Goal: Task Accomplishment & Management: Manage account settings

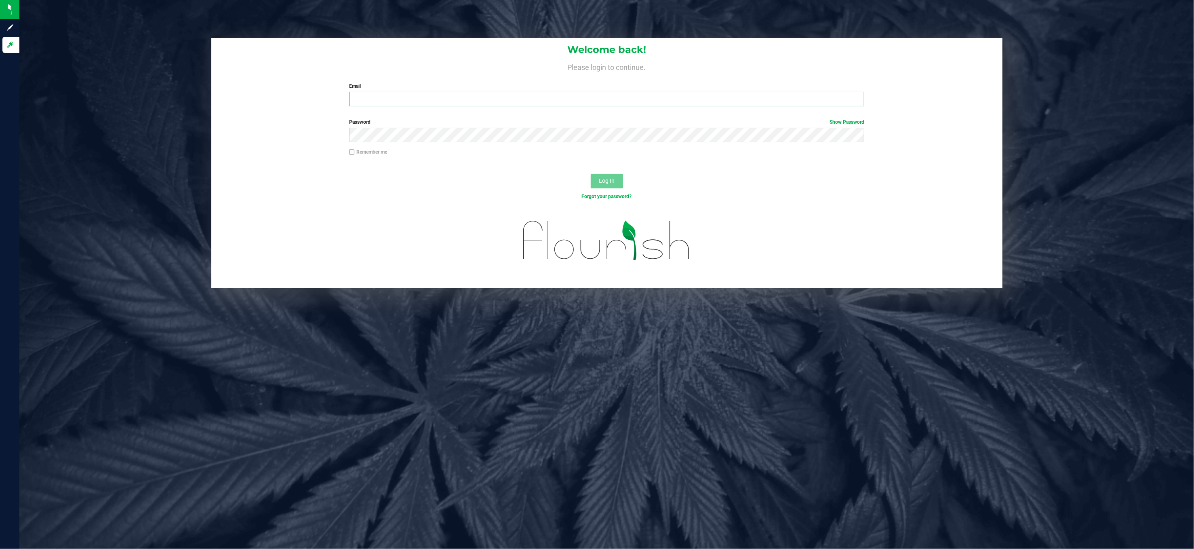
click at [554, 97] on input "Email" at bounding box center [606, 99] width 515 height 15
type input "[EMAIL_ADDRESS][DOMAIN_NAME]"
click at [591, 174] on button "Log In" at bounding box center [607, 181] width 32 height 15
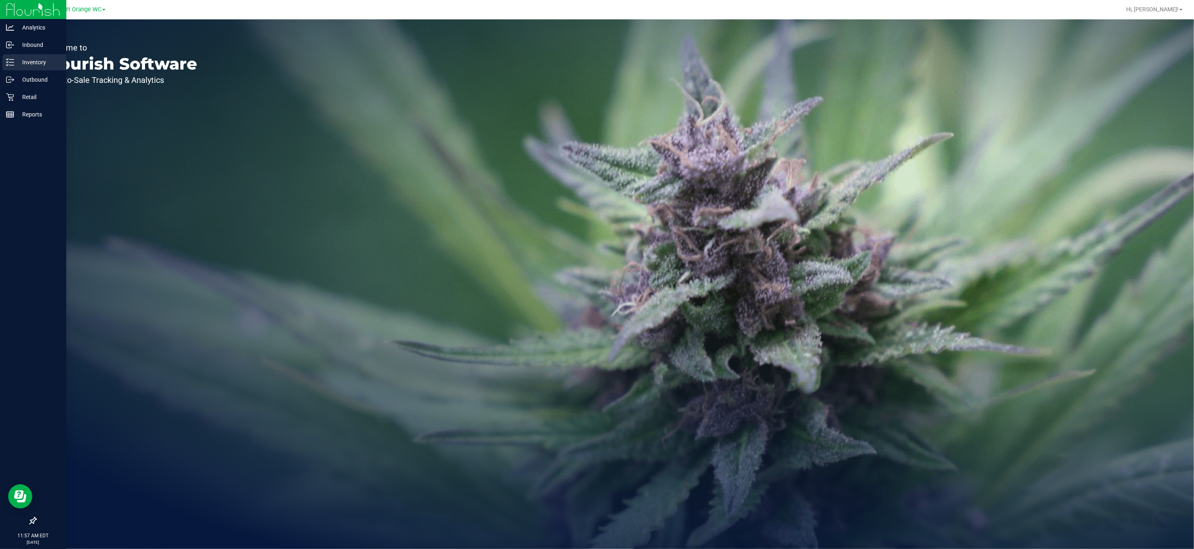
click at [30, 62] on p "Inventory" at bounding box center [38, 62] width 48 height 10
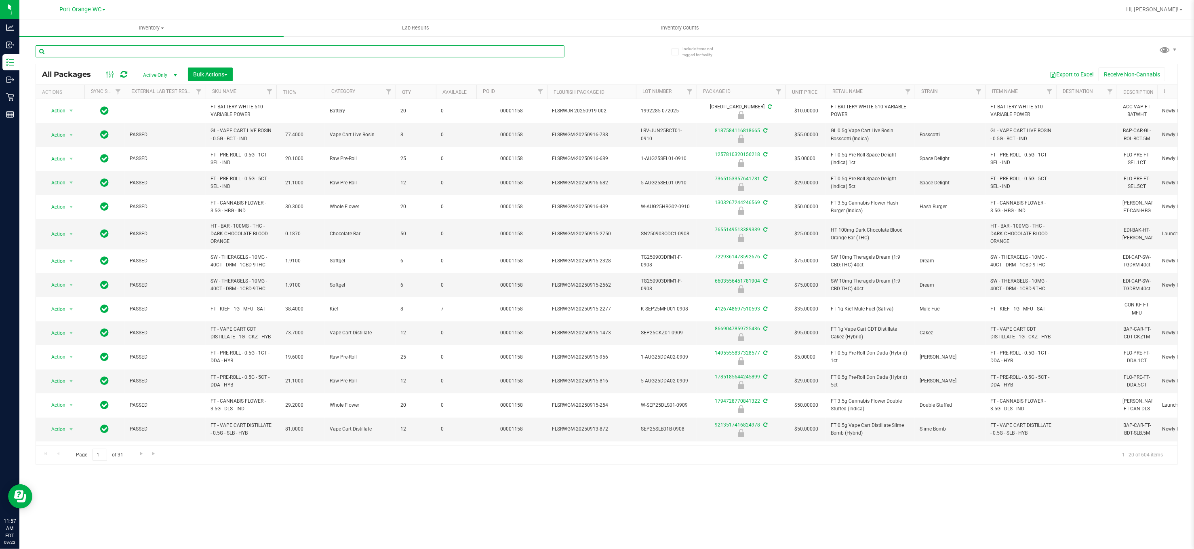
click at [157, 50] on input "text" at bounding box center [300, 51] width 529 height 12
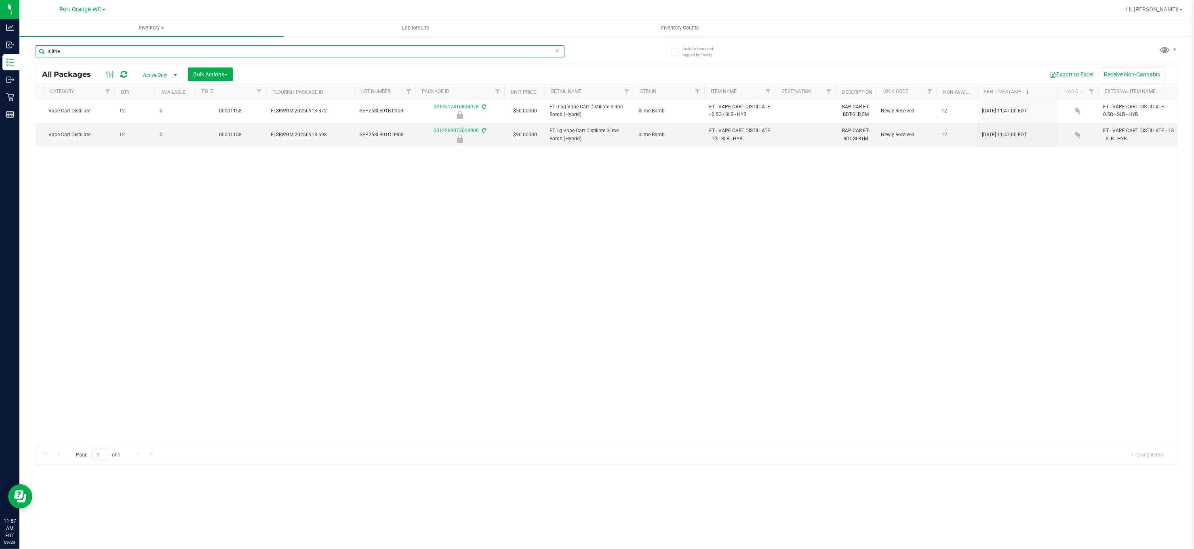
scroll to position [0, 285]
type input "slime"
click at [281, 227] on div "Action Action Edit attributes Global inventory Locate package Package audit log…" at bounding box center [607, 272] width 1142 height 346
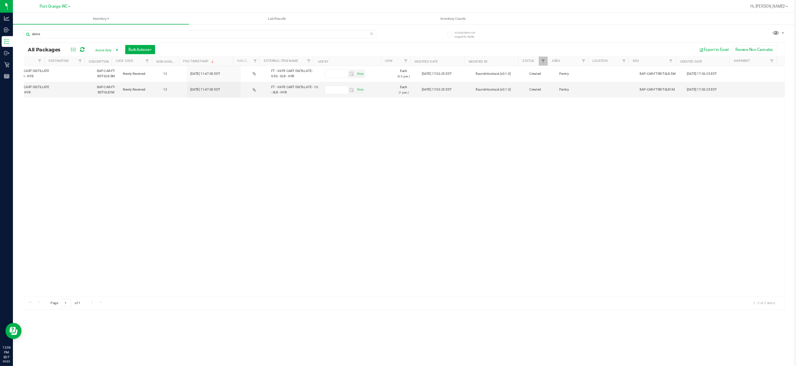
scroll to position [0, 293]
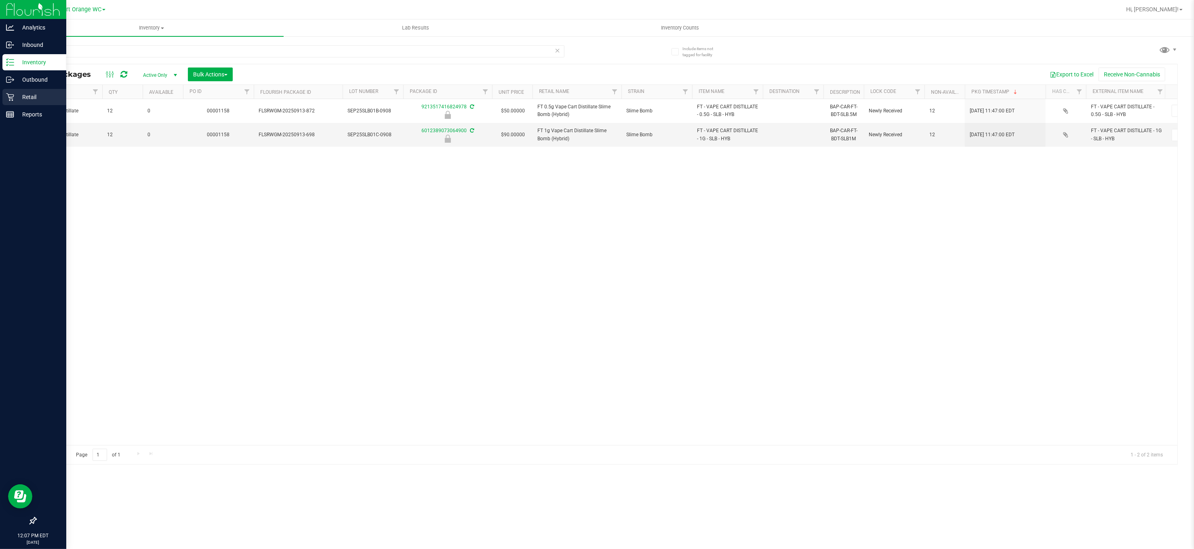
click at [34, 92] on p "Retail" at bounding box center [38, 97] width 48 height 10
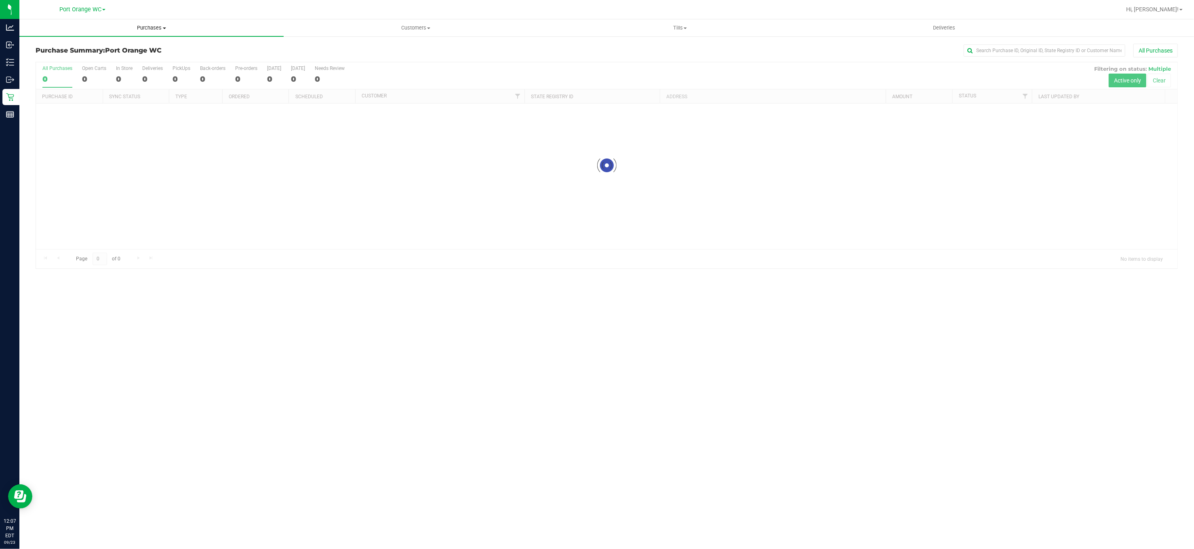
click at [148, 26] on span "Purchases" at bounding box center [151, 27] width 264 height 7
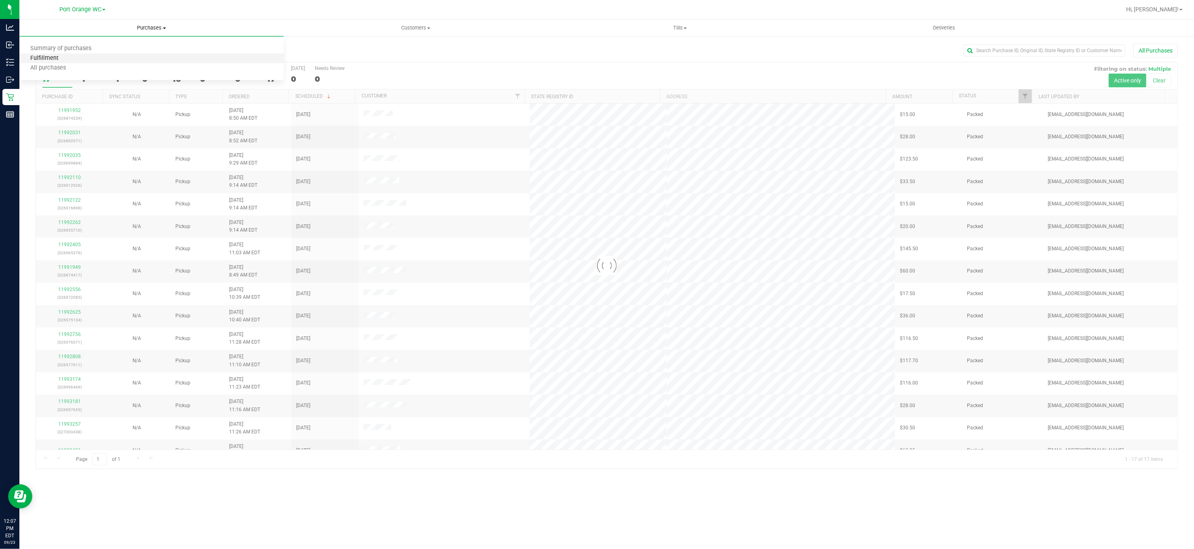
click at [48, 58] on span "Fulfillment" at bounding box center [44, 58] width 50 height 7
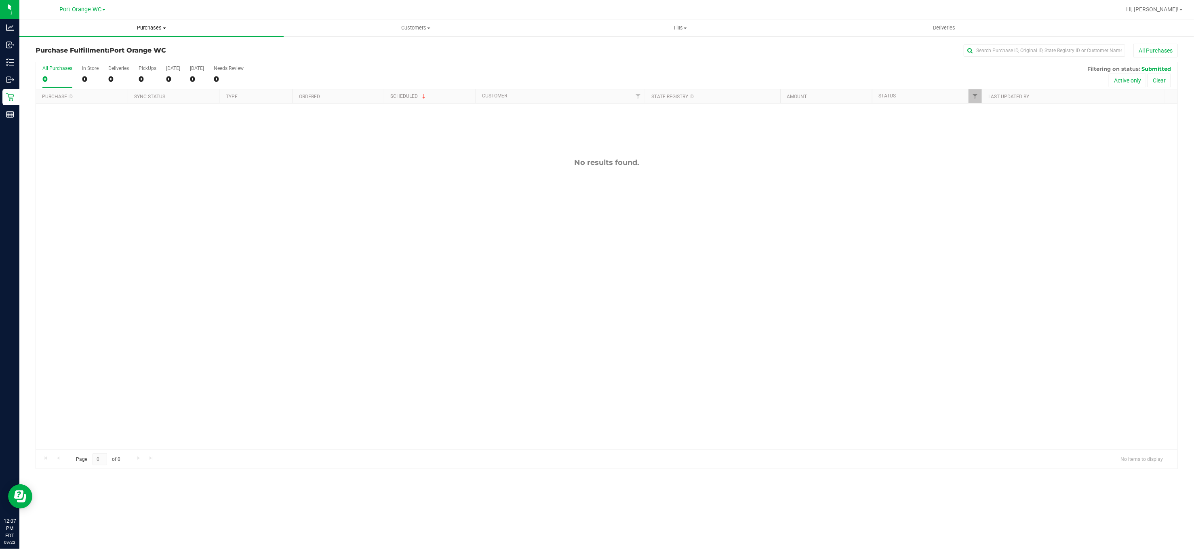
click at [154, 25] on span "Purchases" at bounding box center [151, 27] width 264 height 7
click at [55, 58] on span "Fulfillment" at bounding box center [44, 58] width 50 height 7
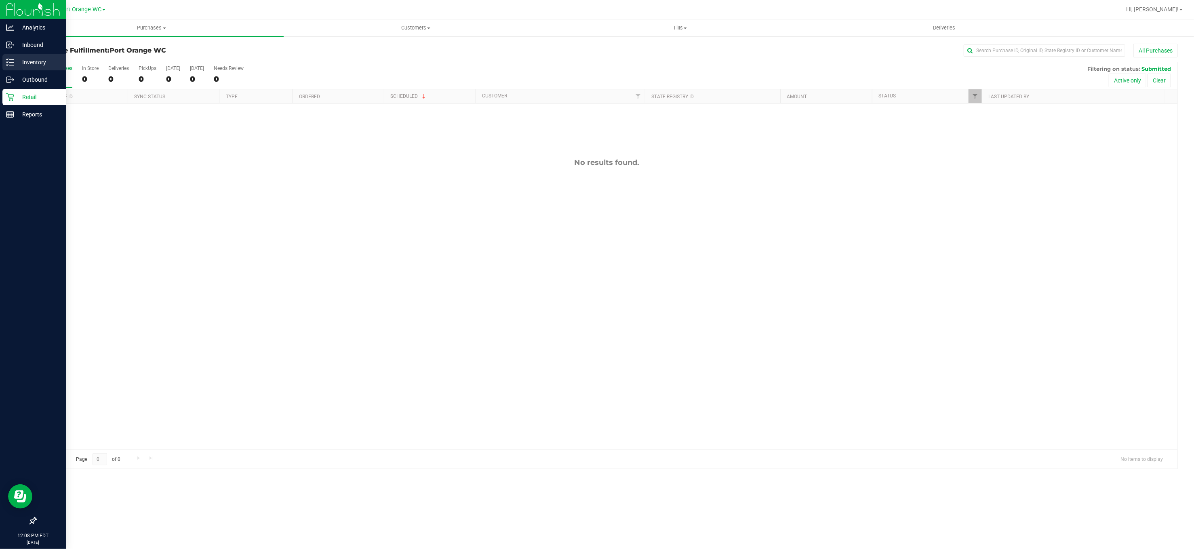
click at [39, 64] on p "Inventory" at bounding box center [38, 62] width 48 height 10
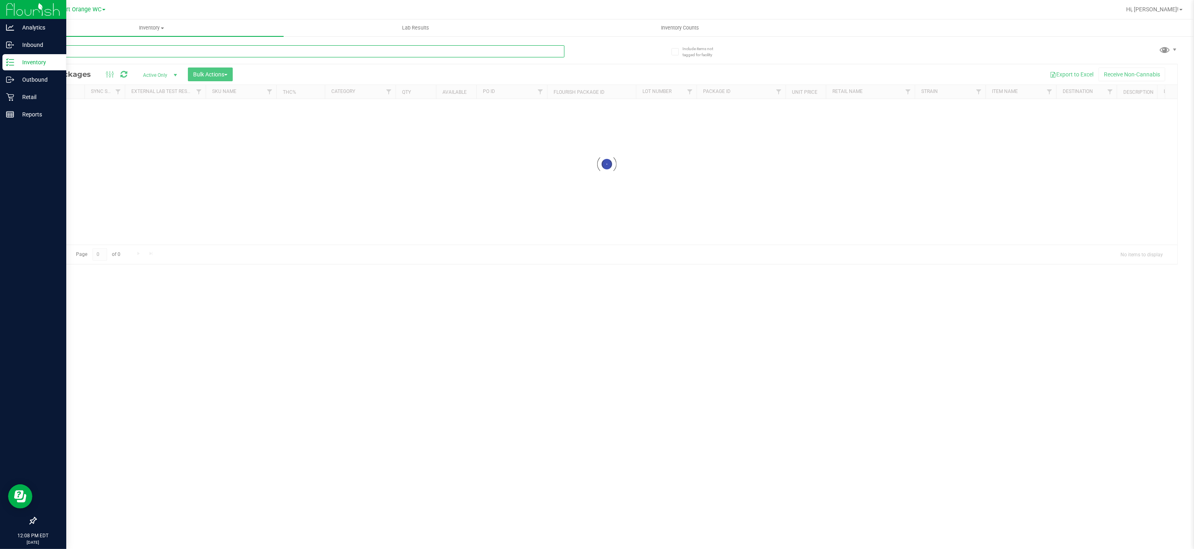
click at [123, 48] on input "text" at bounding box center [300, 51] width 529 height 12
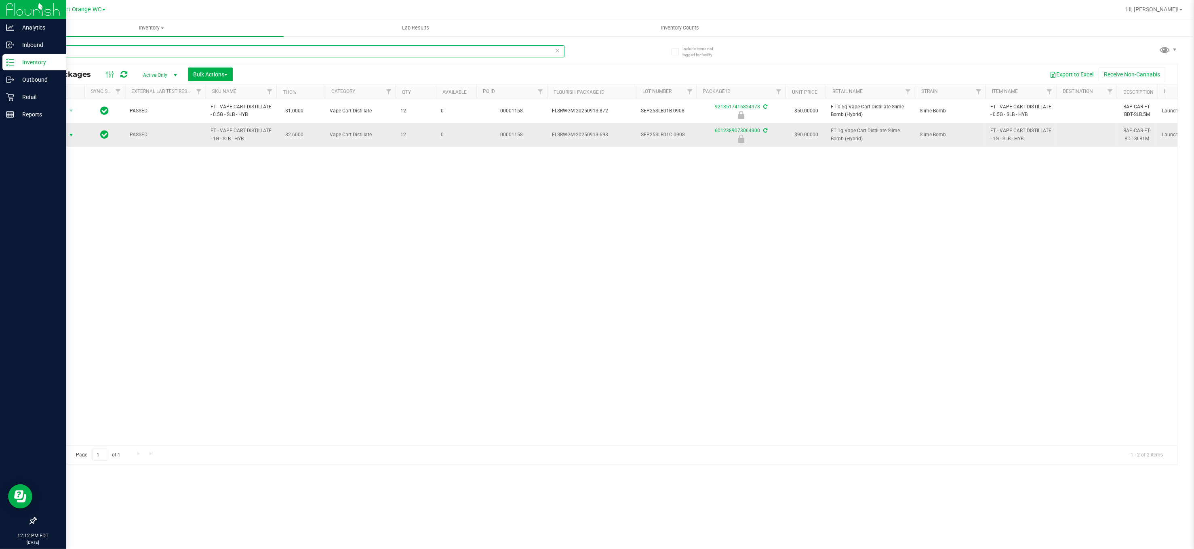
type input "slime"
click at [63, 137] on span "Action" at bounding box center [55, 134] width 22 height 11
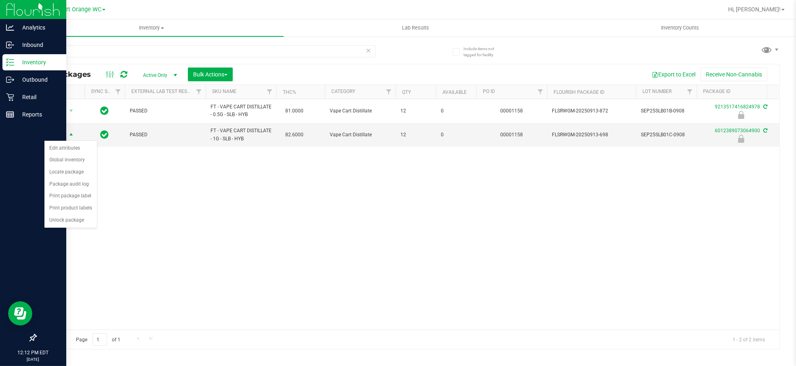
drag, startPoint x: 1111, startPoint y: 0, endPoint x: 74, endPoint y: 219, distance: 1060.3
click at [74, 219] on li "Unlock package" at bounding box center [70, 220] width 53 height 12
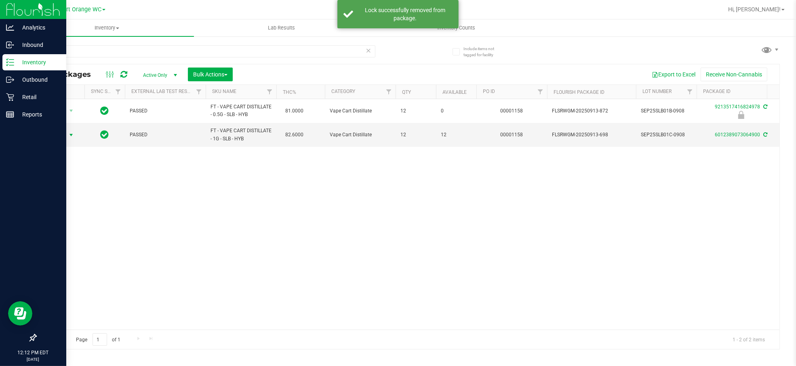
click at [64, 135] on span "Action" at bounding box center [55, 134] width 22 height 11
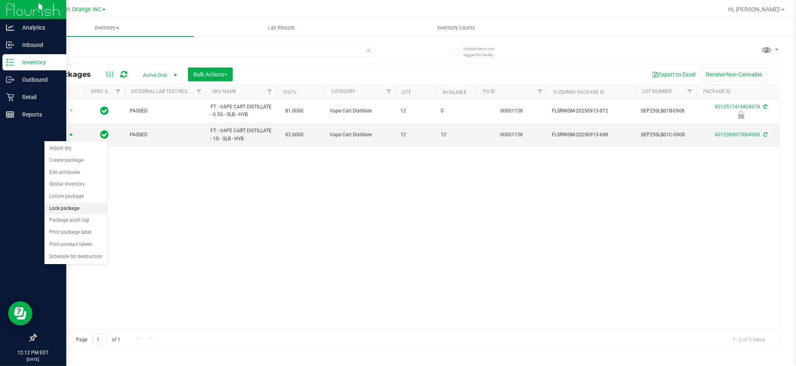
click at [62, 207] on li "Lock package" at bounding box center [75, 208] width 63 height 12
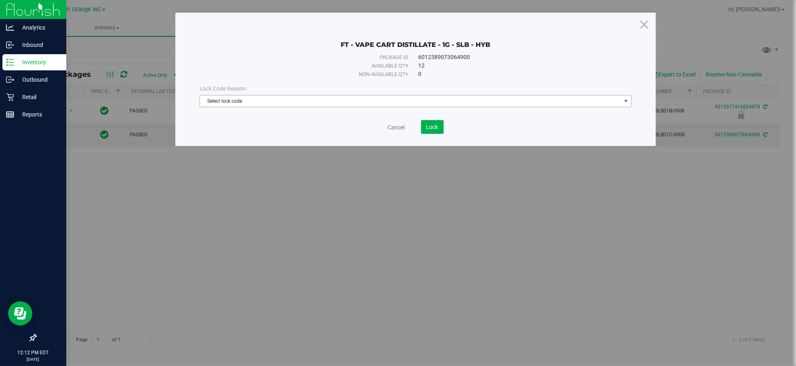
click at [271, 101] on span "Select lock code" at bounding box center [410, 100] width 421 height 11
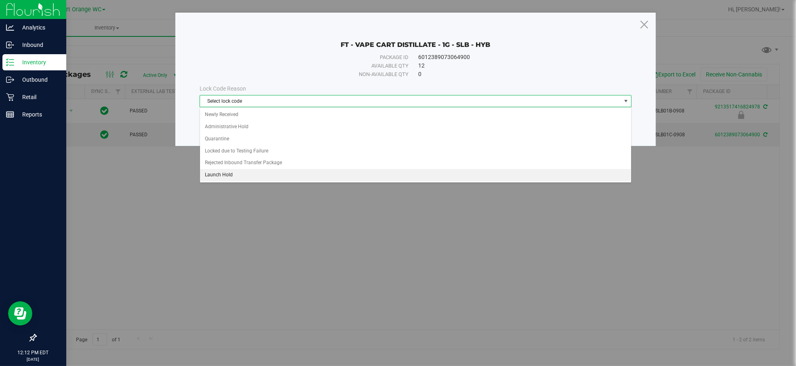
click at [218, 175] on li "Launch Hold" at bounding box center [415, 175] width 431 height 12
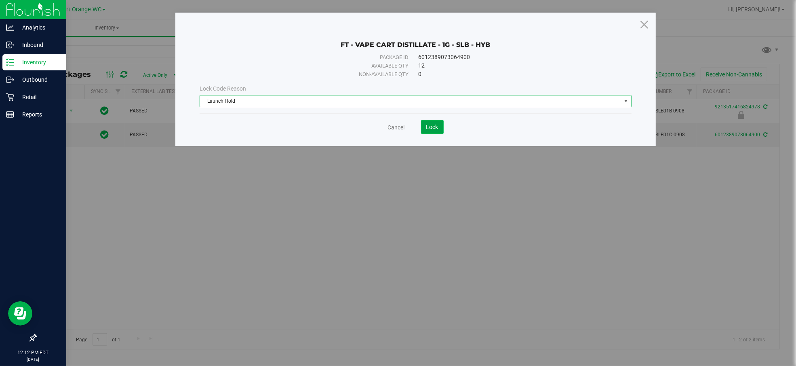
click at [437, 130] on button "Lock" at bounding box center [432, 127] width 23 height 14
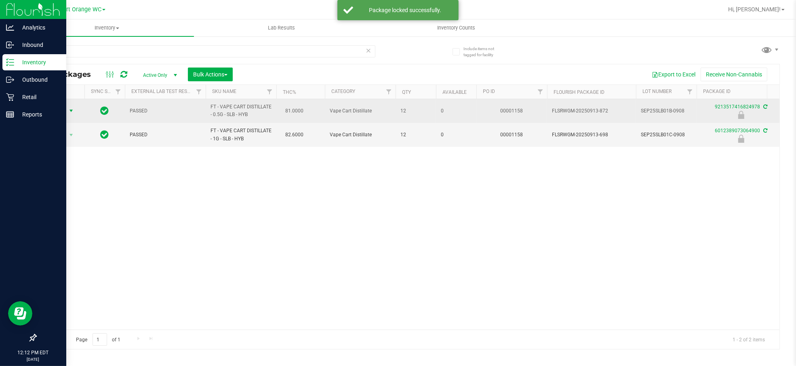
click at [65, 112] on span "Action" at bounding box center [55, 110] width 22 height 11
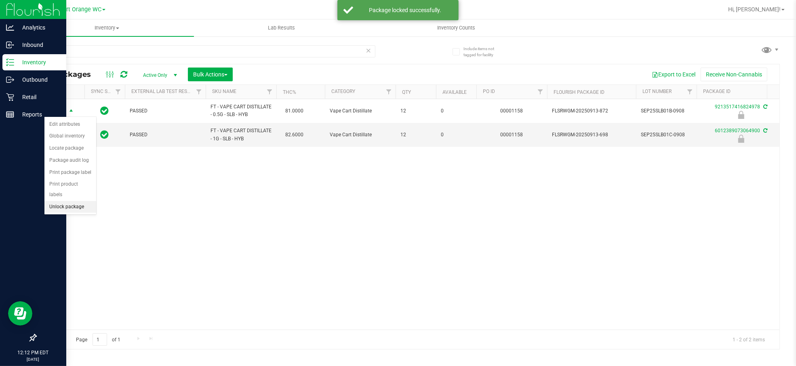
click at [63, 201] on li "Unlock package" at bounding box center [70, 207] width 52 height 12
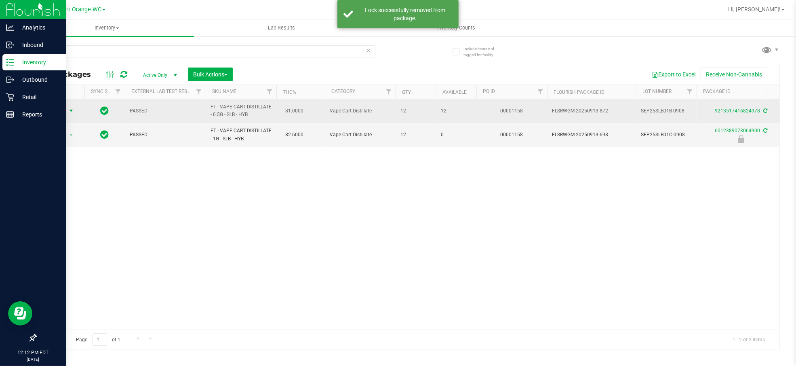
click at [72, 109] on span "select" at bounding box center [71, 110] width 6 height 6
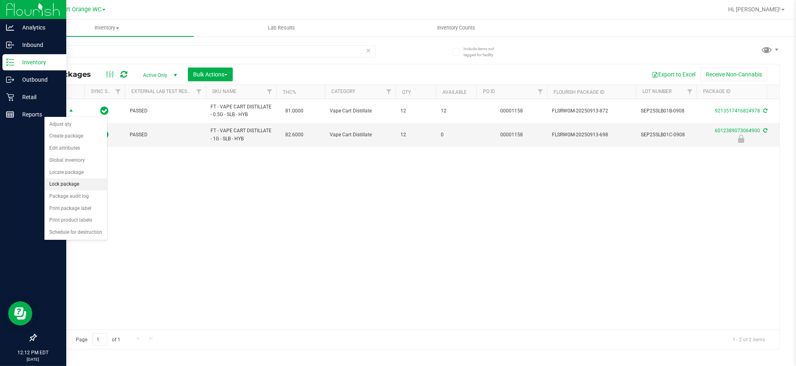
click at [71, 181] on li "Lock package" at bounding box center [75, 184] width 63 height 12
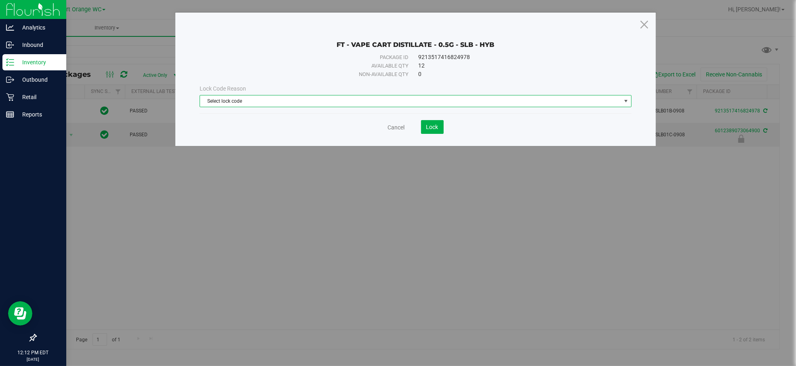
click at [211, 103] on span "Select lock code" at bounding box center [410, 100] width 421 height 11
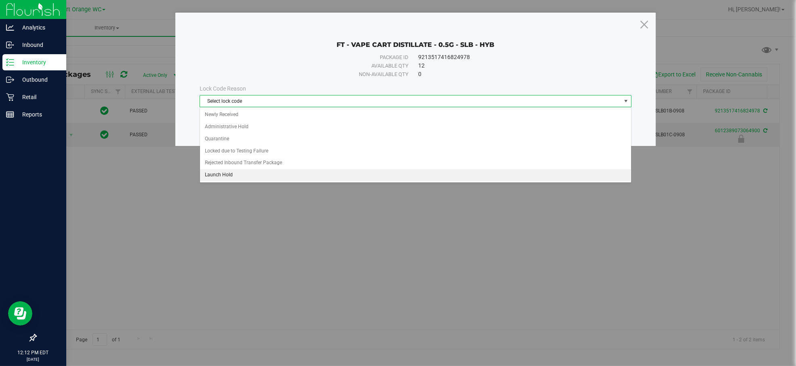
click at [218, 174] on li "Launch Hold" at bounding box center [415, 175] width 431 height 12
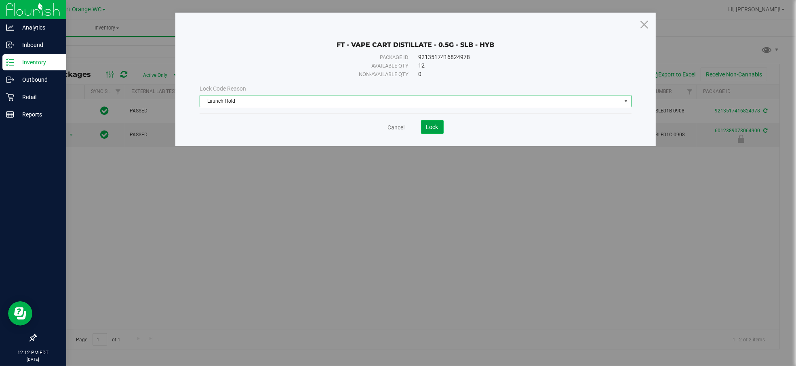
click at [432, 127] on span "Lock" at bounding box center [432, 127] width 12 height 6
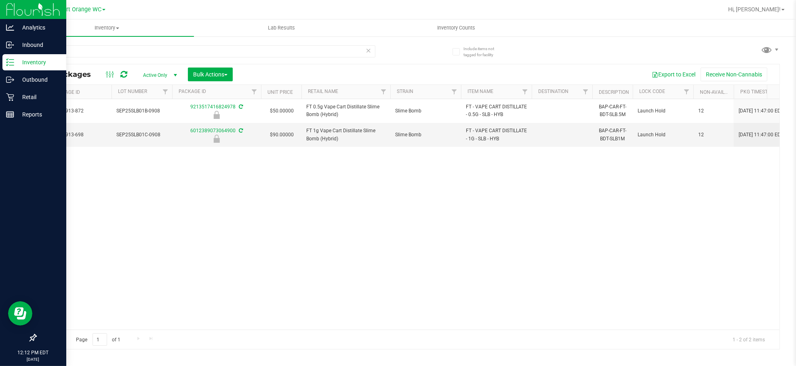
scroll to position [0, 529]
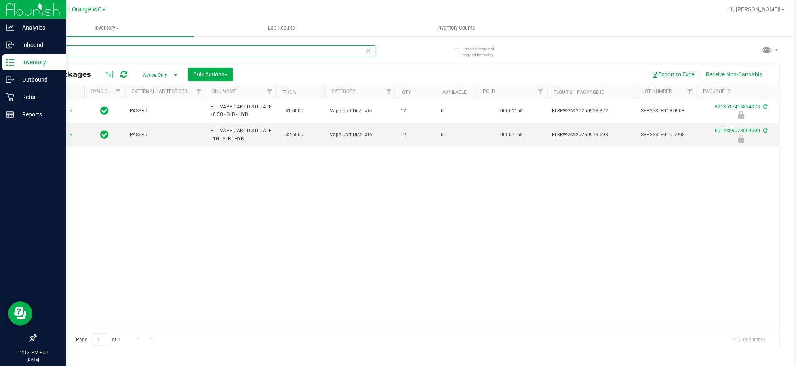
click at [70, 46] on input "slime" at bounding box center [206, 51] width 340 height 12
click at [156, 177] on div "Action Action Edit attributes Global inventory Locate package Package audit log…" at bounding box center [408, 214] width 744 height 230
click at [34, 94] on p "Retail" at bounding box center [38, 97] width 48 height 10
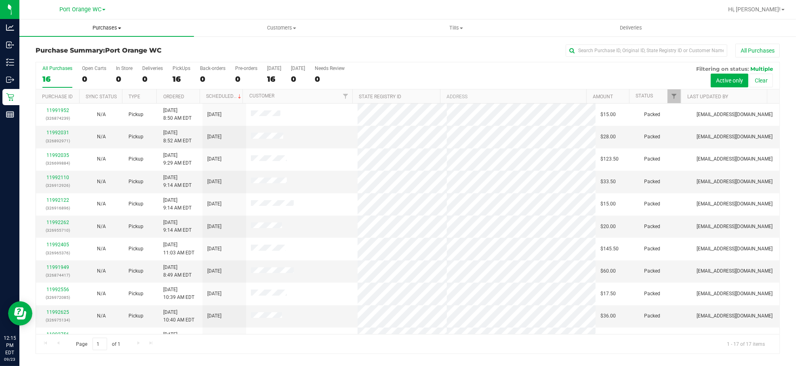
click at [104, 25] on span "Purchases" at bounding box center [106, 27] width 175 height 7
click at [39, 56] on span "Fulfillment" at bounding box center [44, 58] width 50 height 7
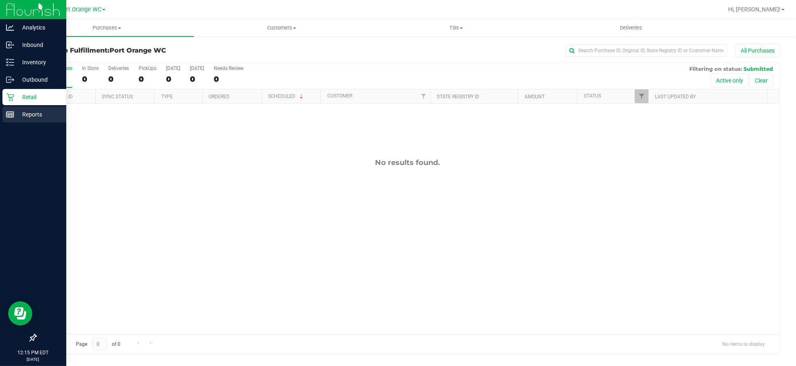
click at [36, 112] on p "Reports" at bounding box center [38, 115] width 48 height 10
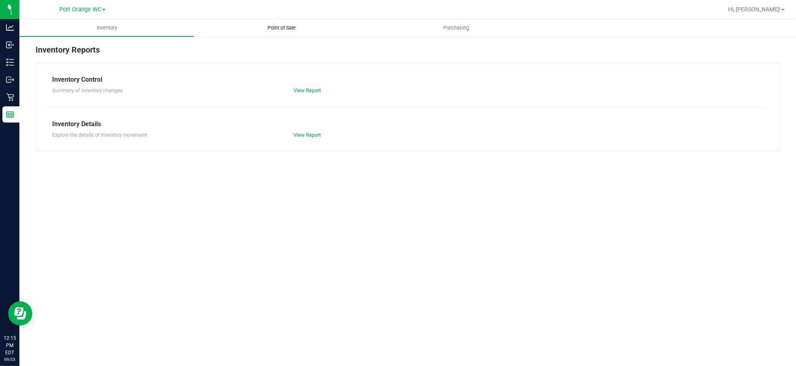
click at [285, 22] on uib-tab-heading "Point of Sale" at bounding box center [281, 28] width 174 height 16
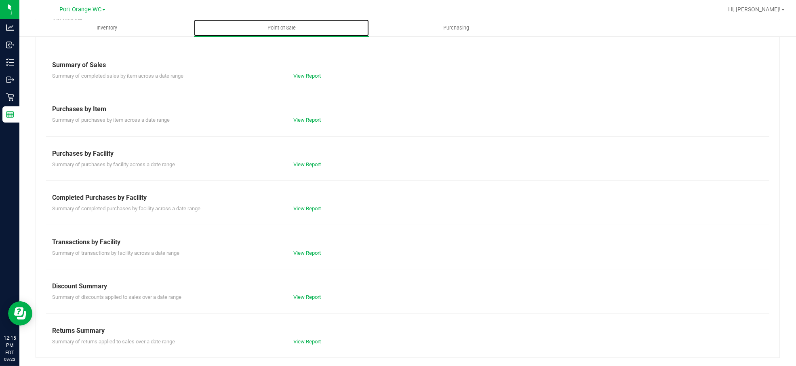
scroll to position [60, 0]
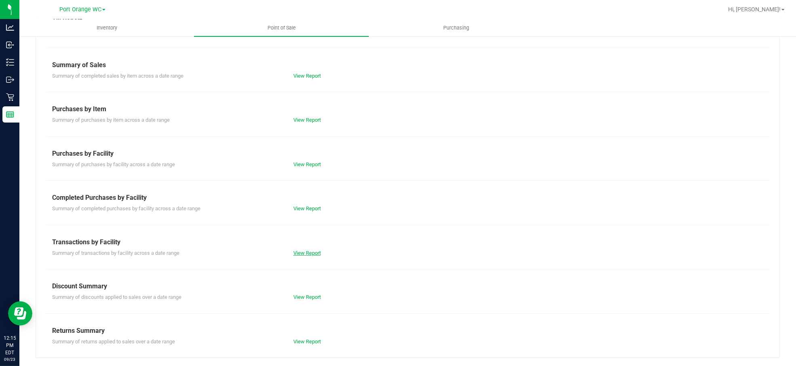
click at [300, 253] on link "View Report" at bounding box center [306, 253] width 27 height 6
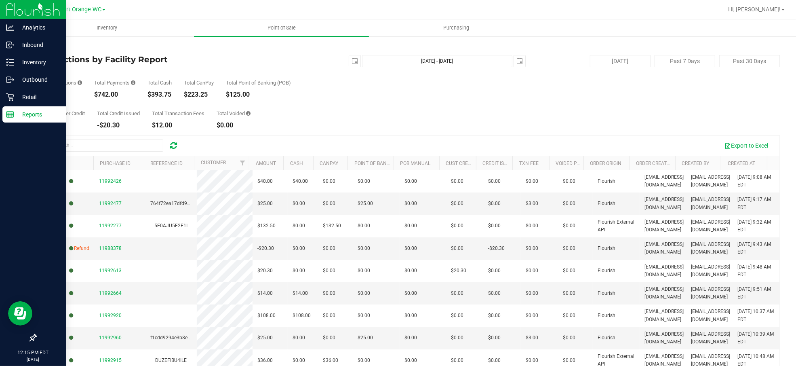
click at [28, 112] on p "Reports" at bounding box center [38, 115] width 48 height 10
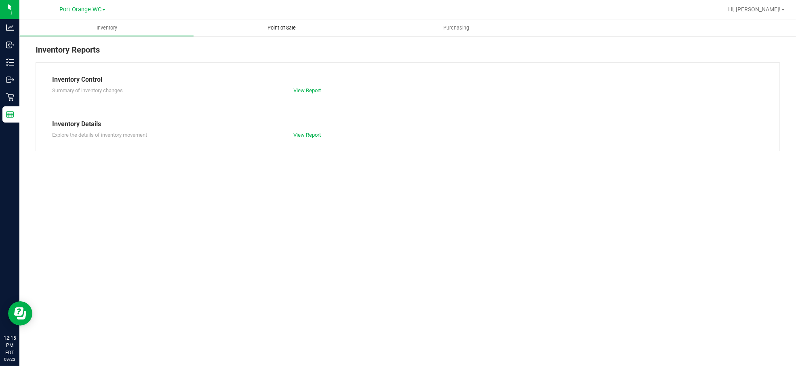
click at [287, 26] on span "Point of Sale" at bounding box center [282, 27] width 50 height 7
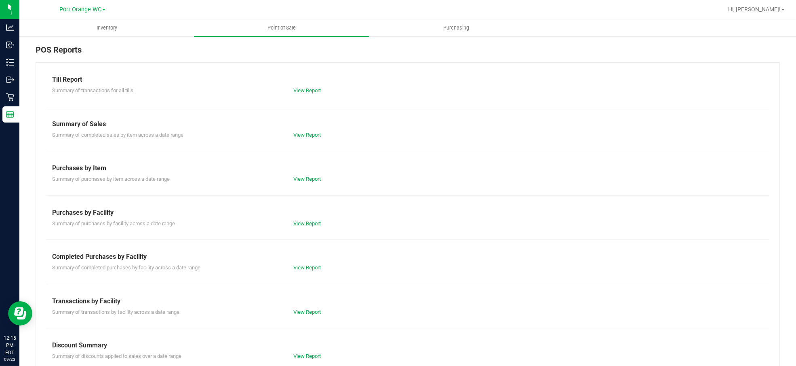
click at [312, 220] on link "View Report" at bounding box center [306, 223] width 27 height 6
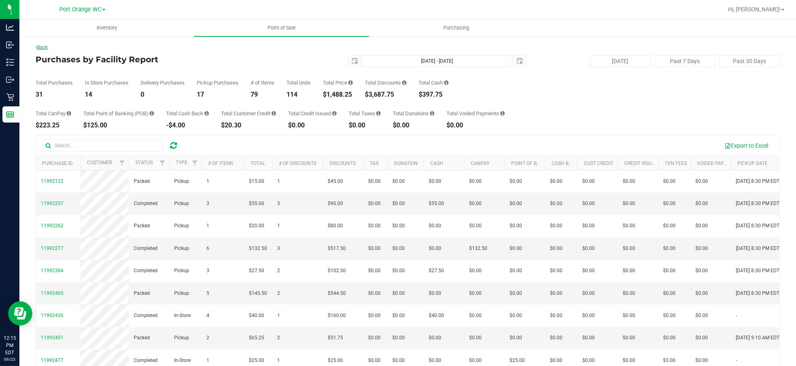
click at [41, 46] on link "Back" at bounding box center [42, 47] width 12 height 6
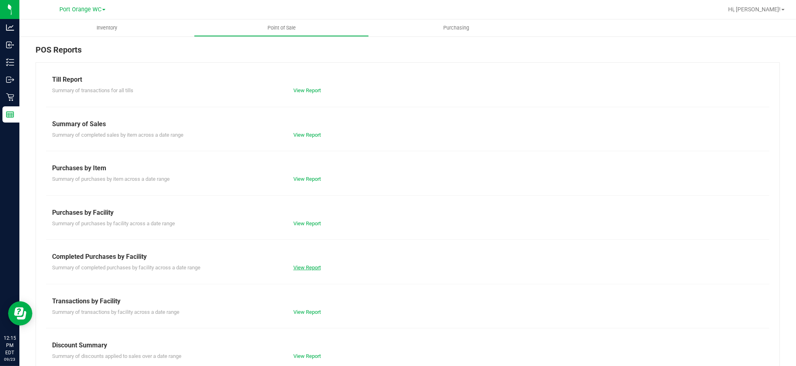
click at [299, 268] on link "View Report" at bounding box center [306, 267] width 27 height 6
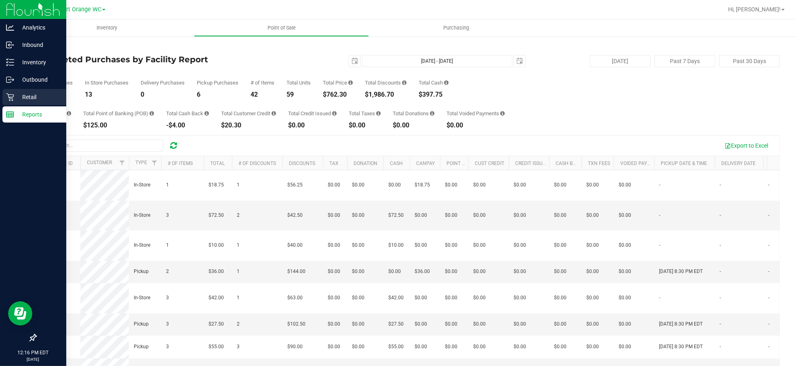
click at [31, 98] on p "Retail" at bounding box center [38, 97] width 48 height 10
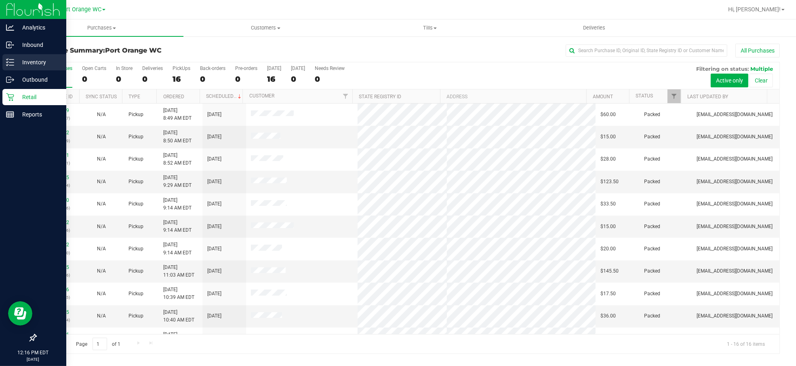
click at [36, 62] on p "Inventory" at bounding box center [38, 62] width 48 height 10
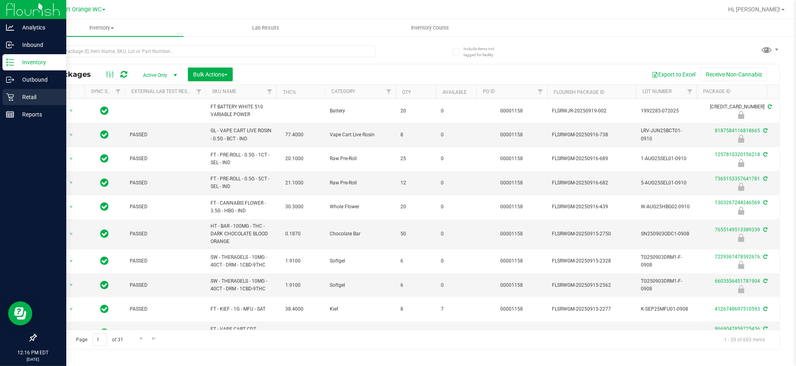
click at [31, 95] on p "Retail" at bounding box center [38, 97] width 48 height 10
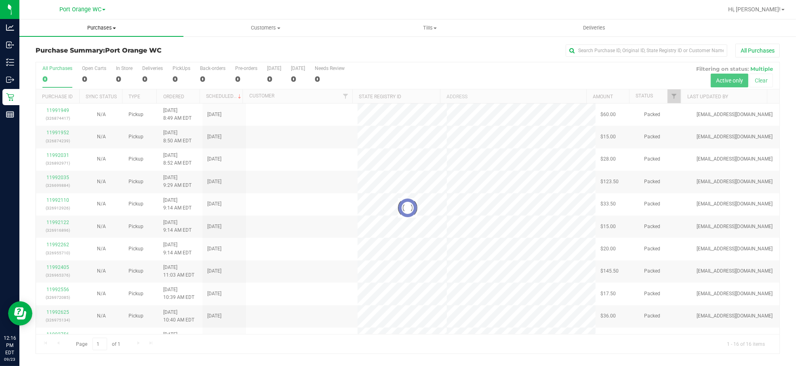
click at [110, 27] on span "Purchases" at bounding box center [101, 27] width 164 height 7
click at [42, 59] on span "Fulfillment" at bounding box center [44, 58] width 50 height 7
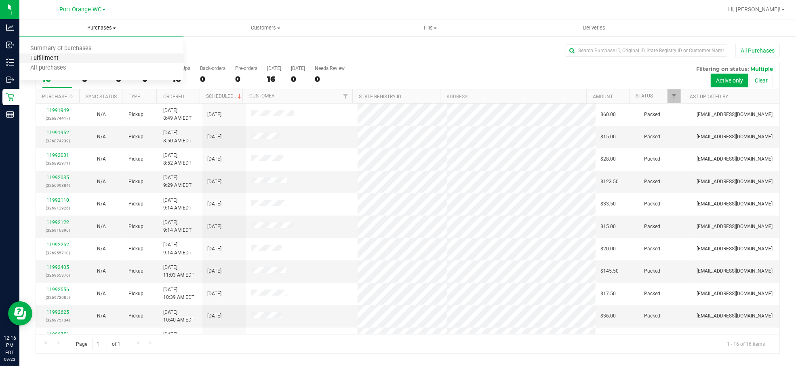
click at [44, 56] on span "Fulfillment" at bounding box center [44, 58] width 50 height 7
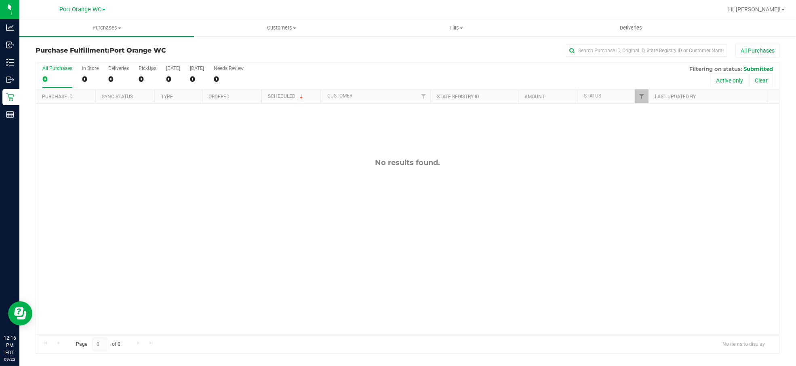
click at [338, 176] on div "No results found." at bounding box center [408, 245] width 744 height 285
